Goal: Task Accomplishment & Management: Use online tool/utility

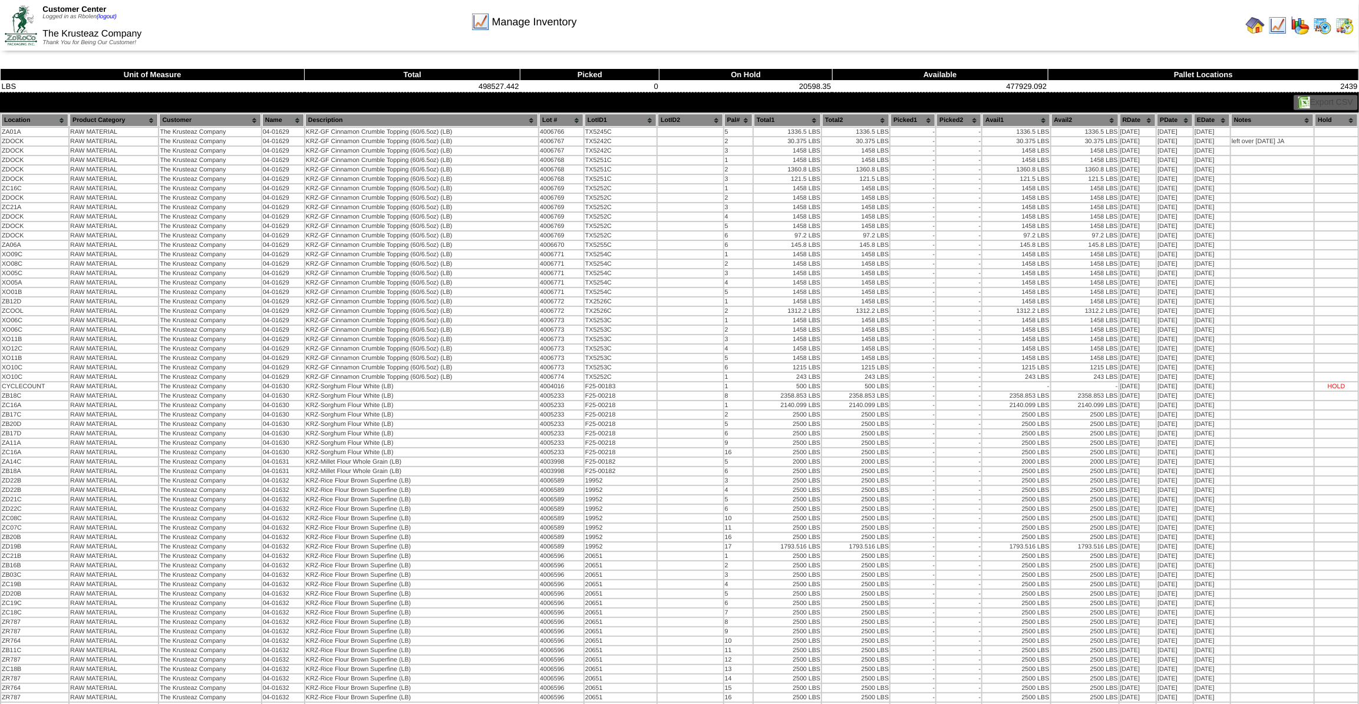
click at [1261, 22] on img at bounding box center [1255, 25] width 19 height 19
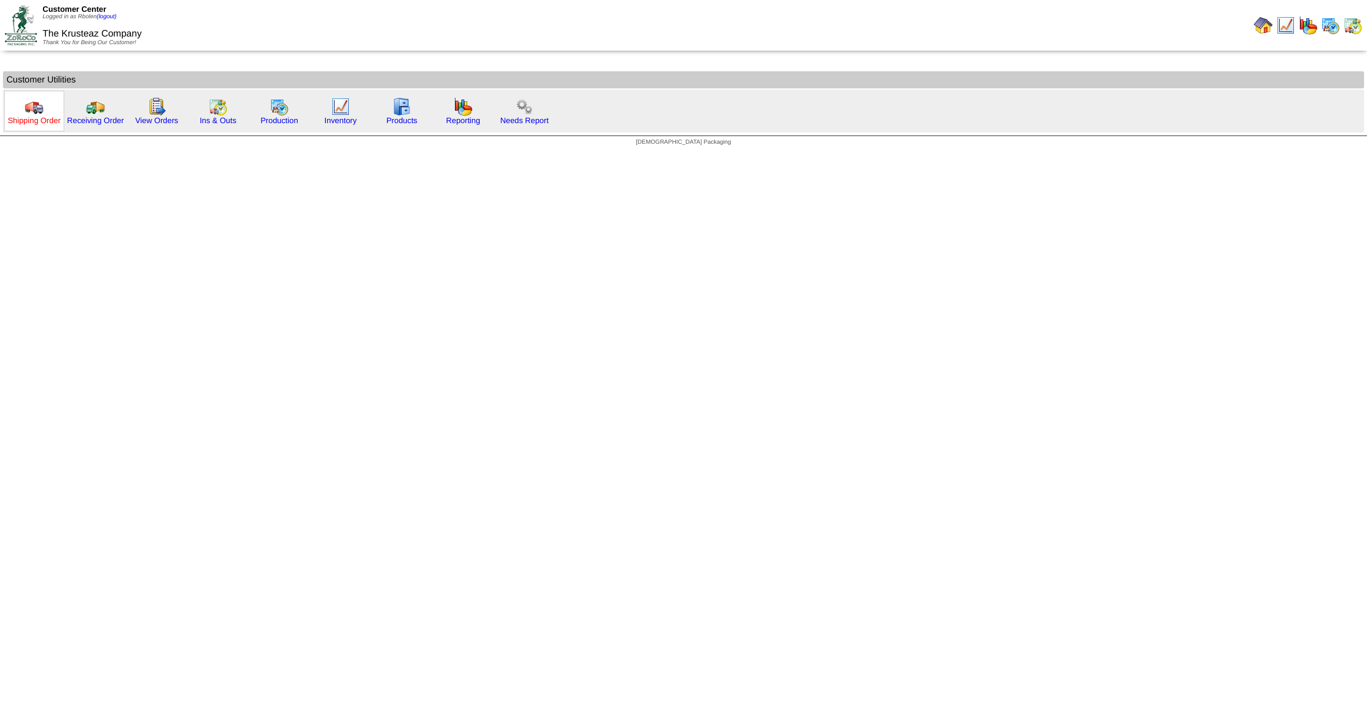
click at [35, 121] on link "Shipping Order" at bounding box center [34, 120] width 53 height 9
